Goal: Task Accomplishment & Management: Use online tool/utility

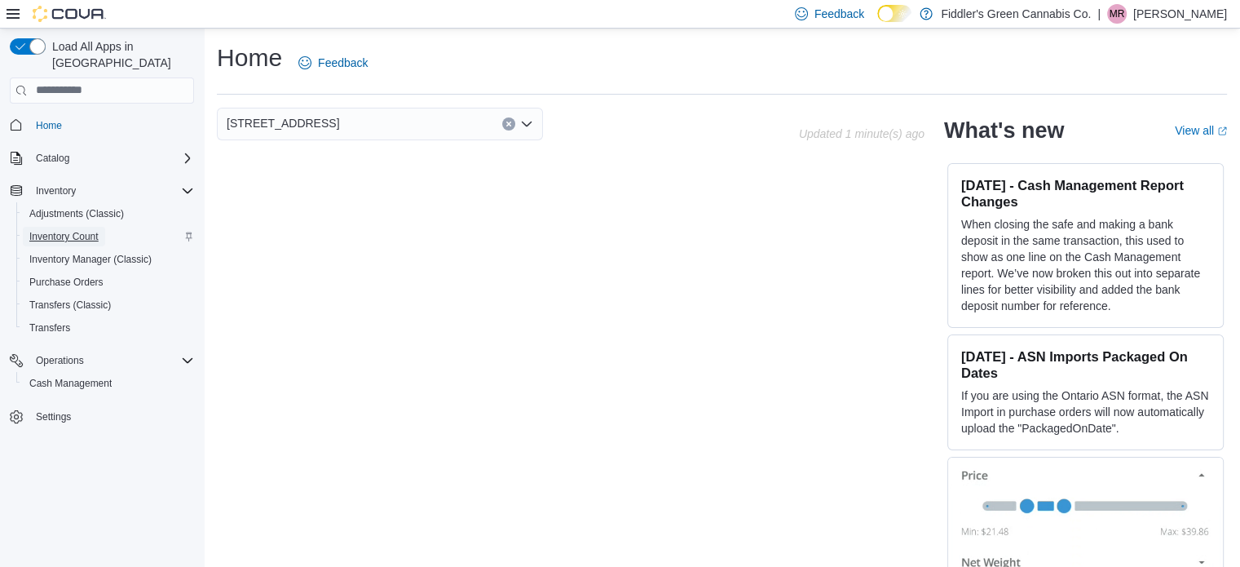
click at [78, 230] on span "Inventory Count" at bounding box center [63, 236] width 69 height 13
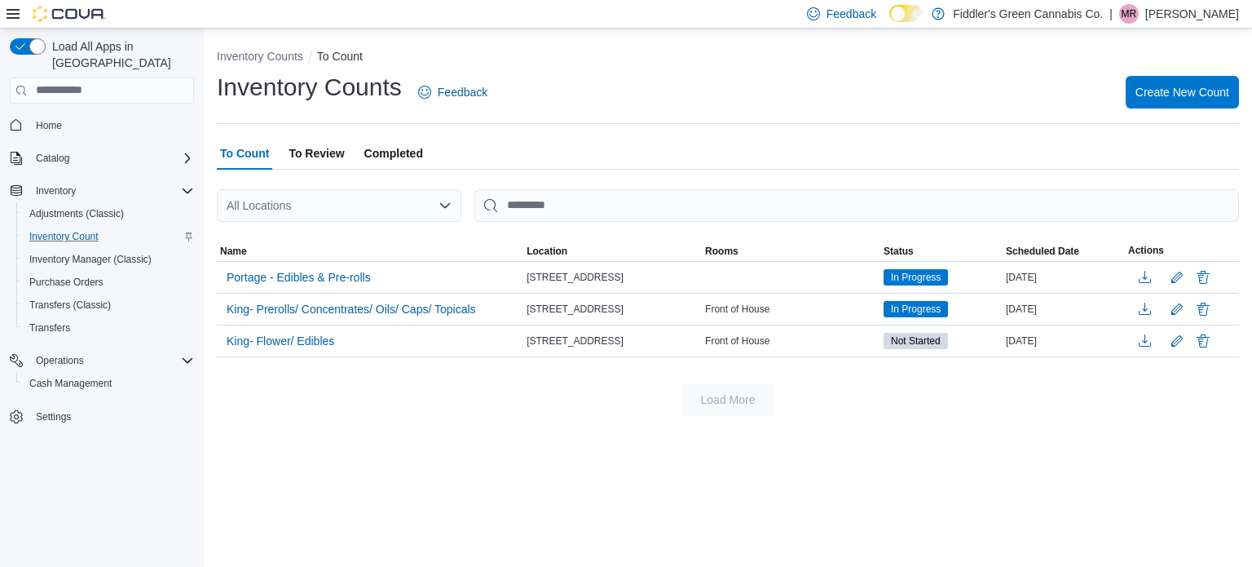
click at [313, 156] on span "To Review" at bounding box center [316, 153] width 55 height 33
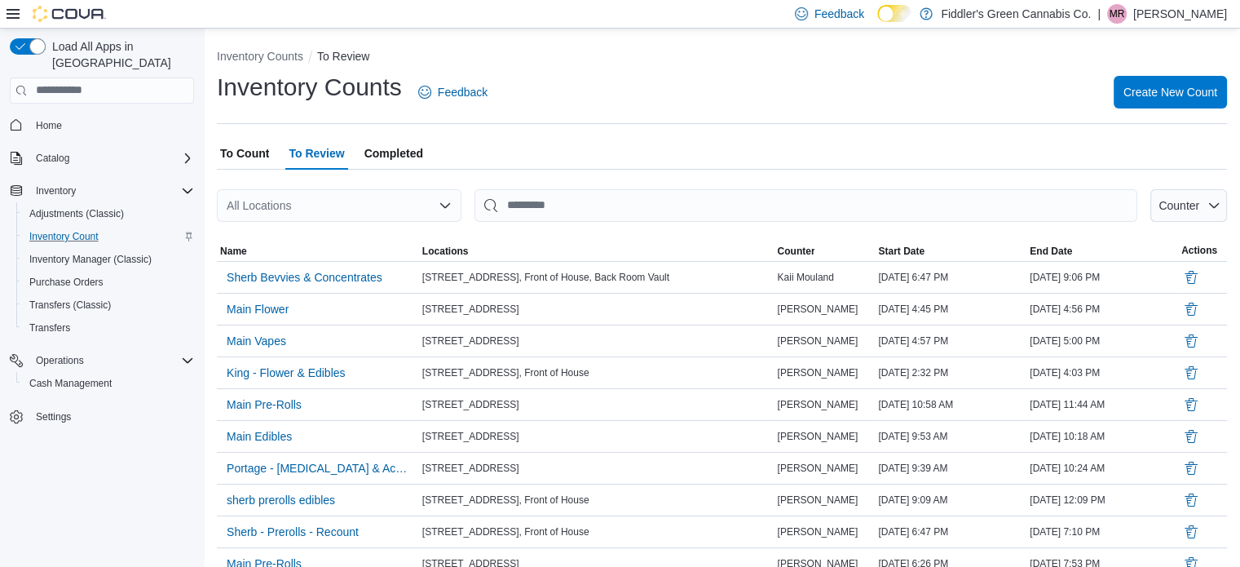
click at [248, 152] on span "To Count" at bounding box center [244, 153] width 49 height 33
